Goal: Task Accomplishment & Management: Manage account settings

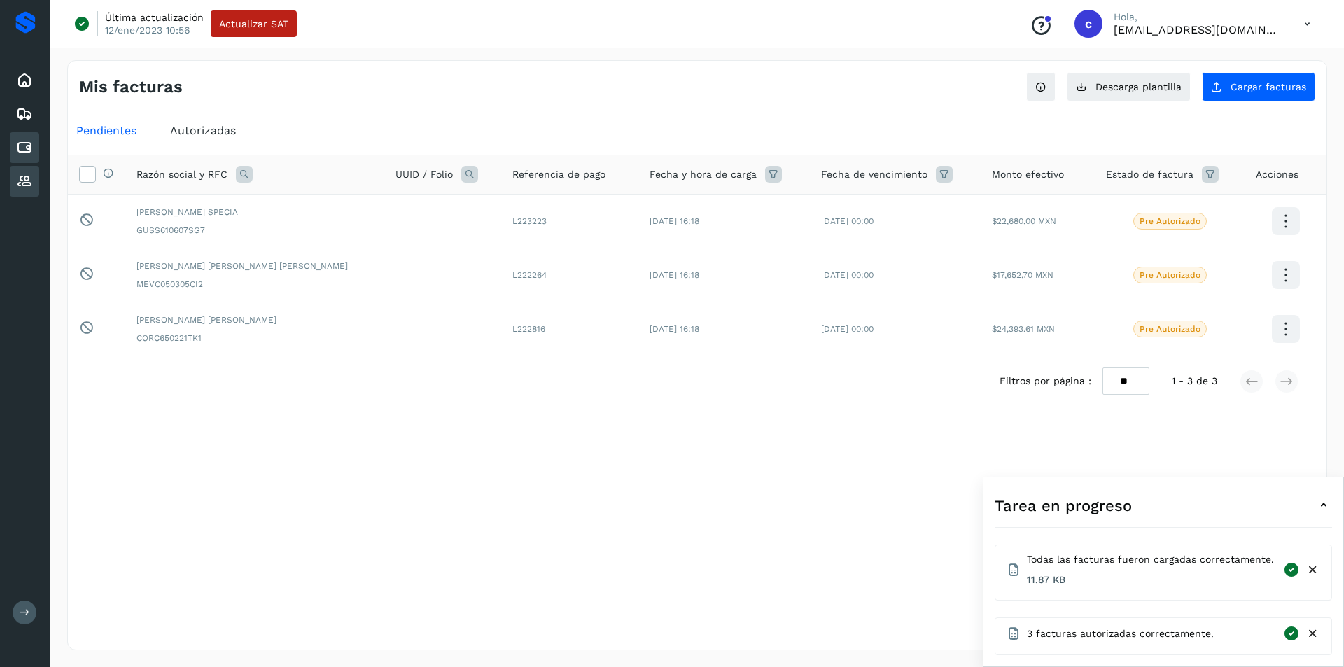
click at [31, 181] on icon at bounding box center [24, 181] width 17 height 17
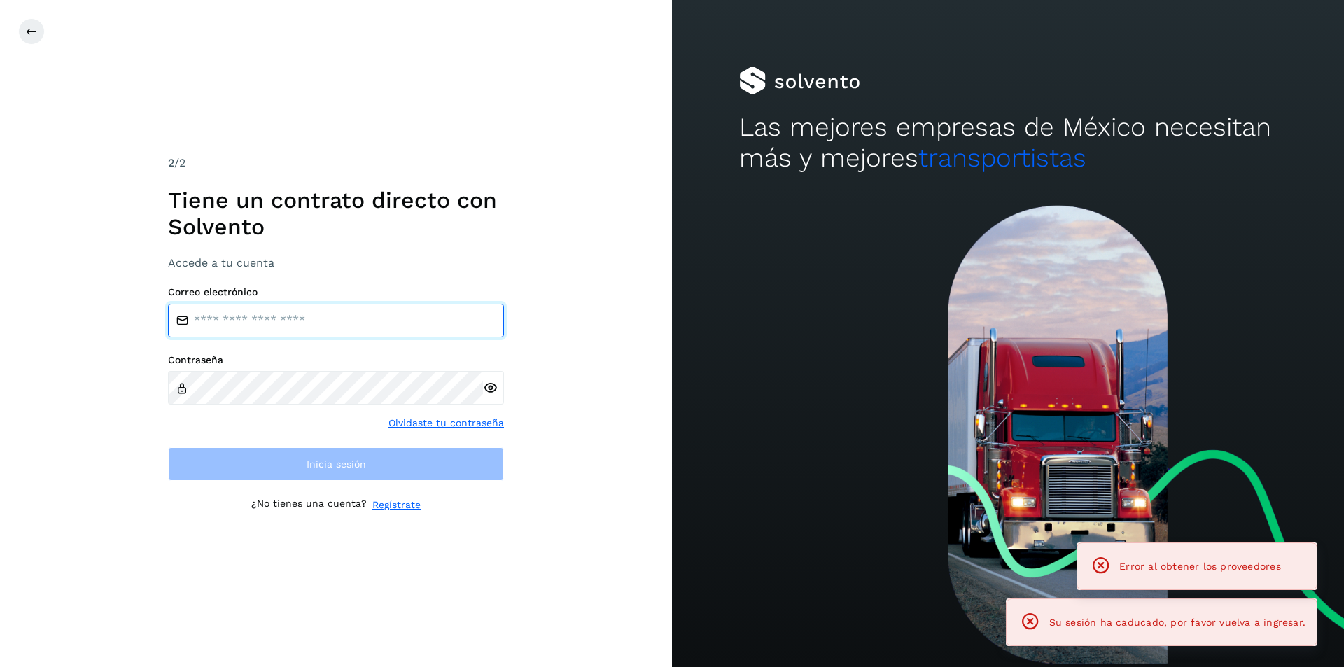
click at [278, 307] on input "email" at bounding box center [336, 321] width 336 height 34
type input "**********"
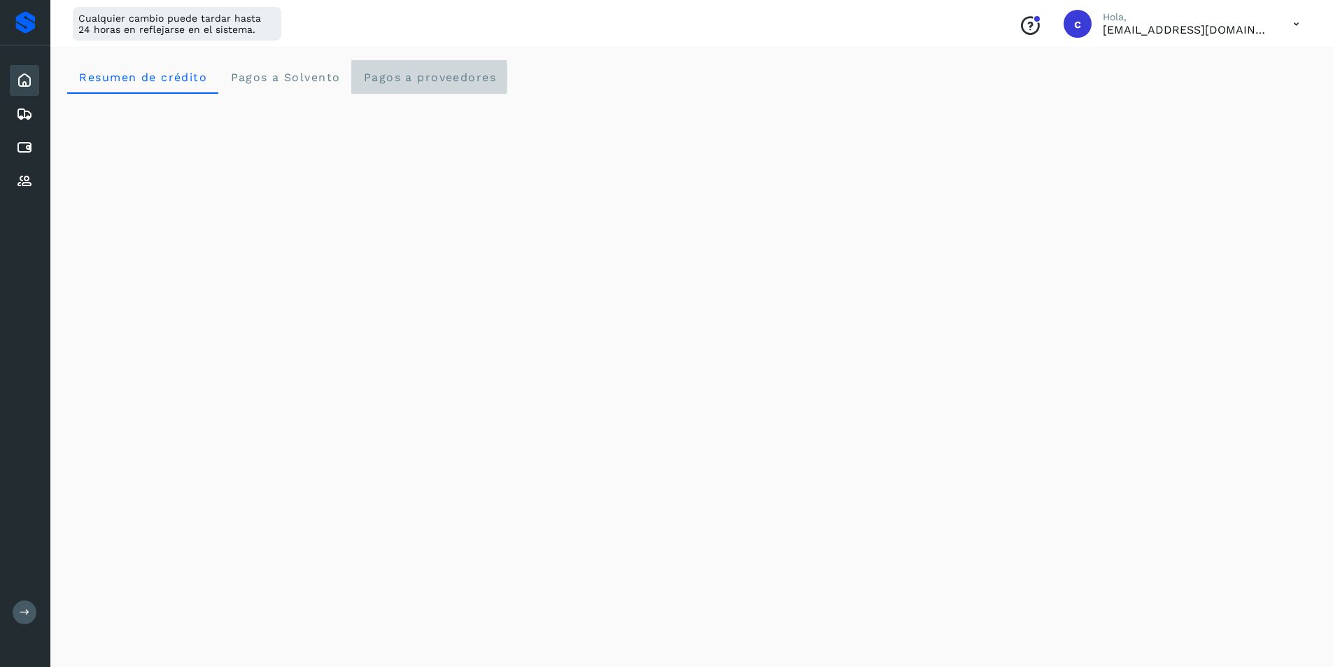
click at [409, 71] on span "Pagos a proveedores" at bounding box center [430, 77] width 134 height 13
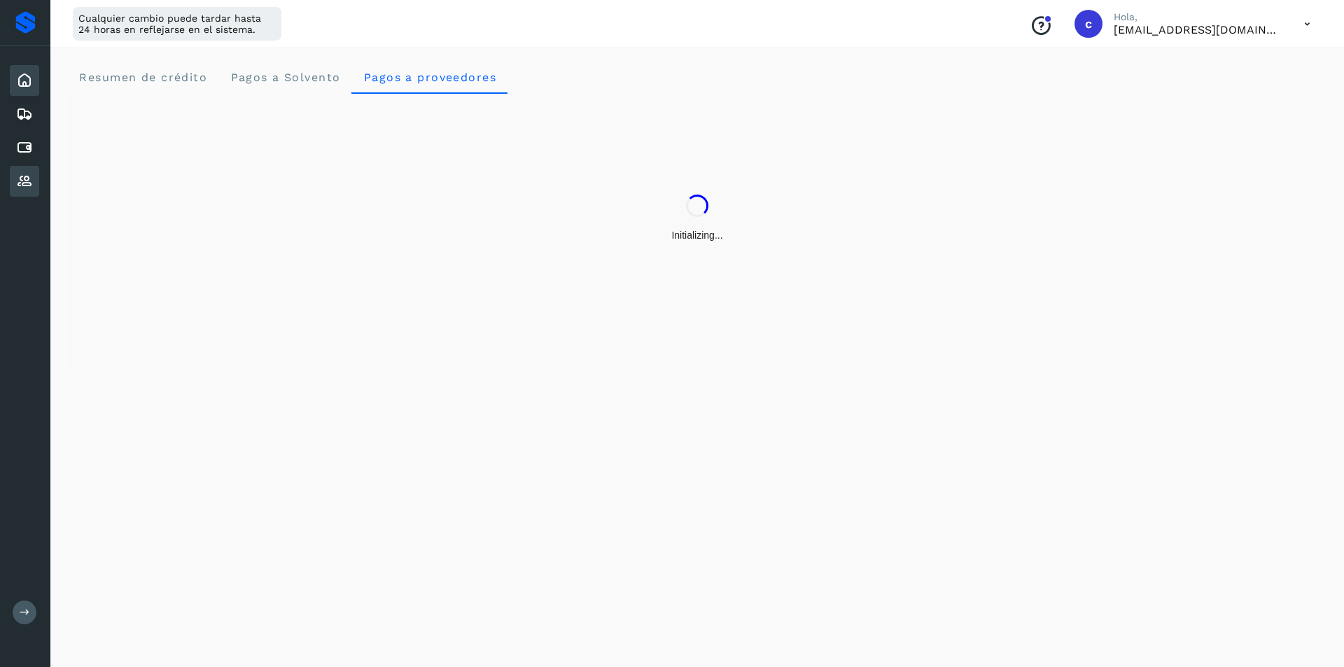
click at [13, 181] on div "Proveedores" at bounding box center [24, 181] width 29 height 31
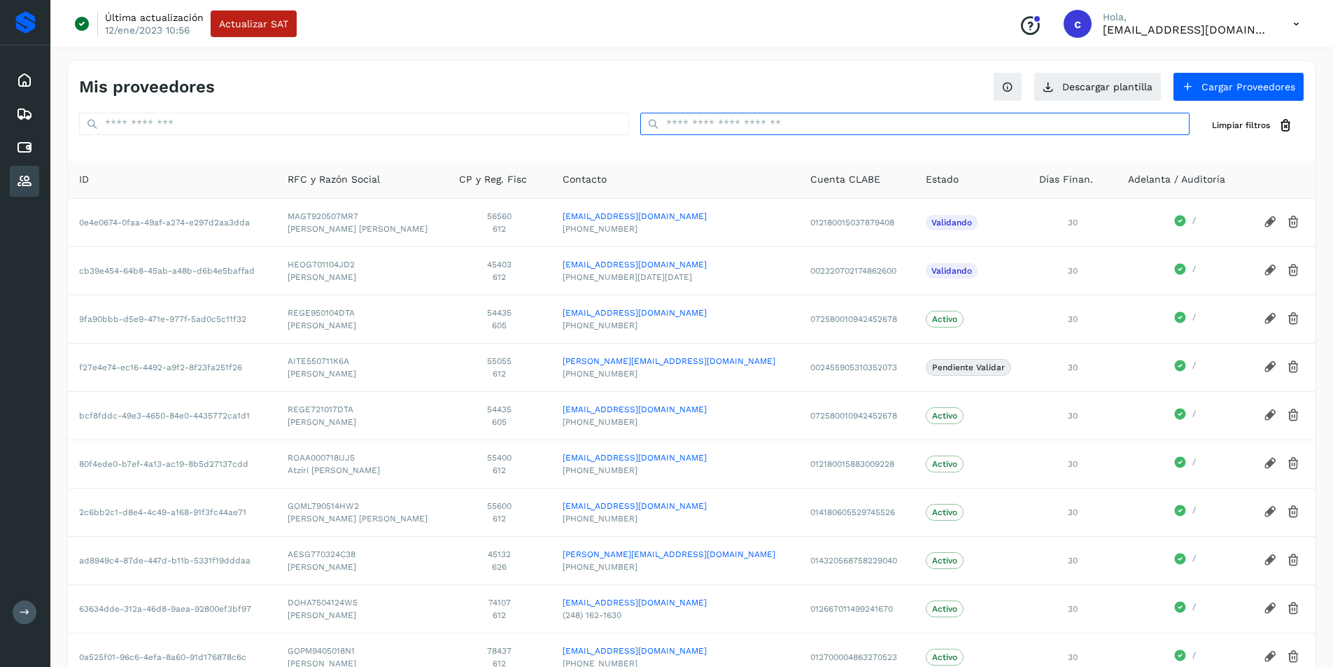
click at [687, 129] on input "text" at bounding box center [915, 124] width 550 height 22
